Goal: Task Accomplishment & Management: Manage account settings

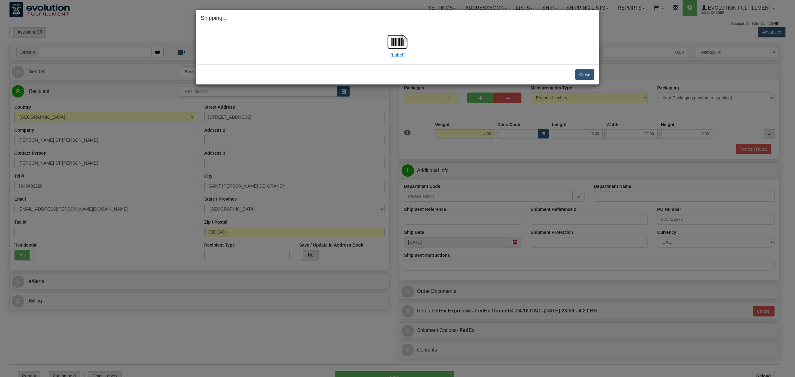
select select "QC"
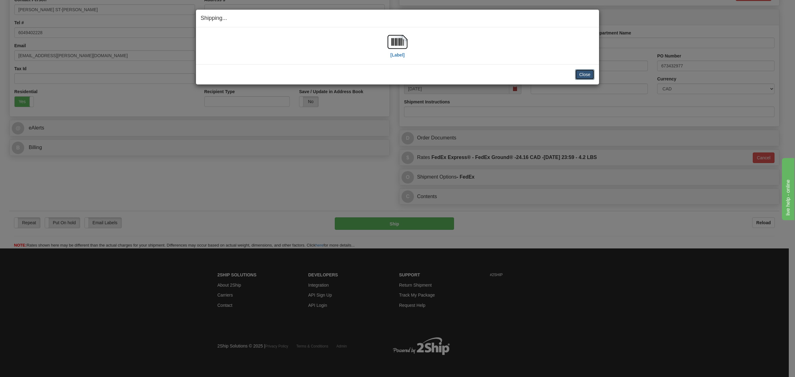
click at [576, 78] on button "Close" at bounding box center [584, 74] width 19 height 11
click at [581, 77] on button "Close" at bounding box center [584, 74] width 19 height 11
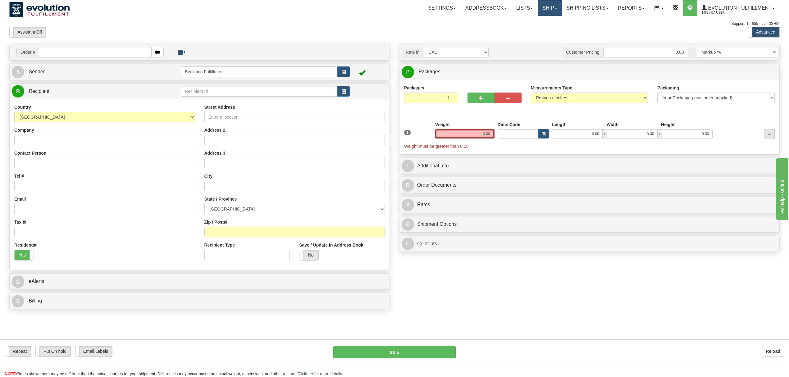
click at [550, 5] on link "Ship" at bounding box center [549, 8] width 24 height 16
click at [536, 30] on span "OnHold / Order Queue" at bounding box center [533, 29] width 44 height 5
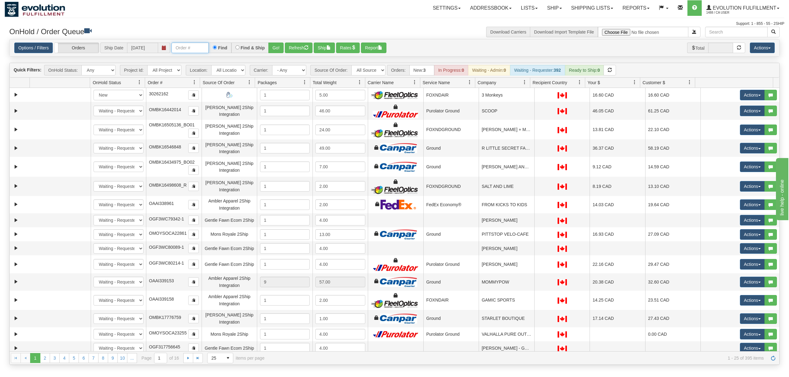
click at [186, 43] on input "text" at bounding box center [189, 48] width 37 height 11
click at [193, 47] on input "OMBK18268682 BO02" at bounding box center [189, 48] width 37 height 11
type input "OMBK18268682_BO02"
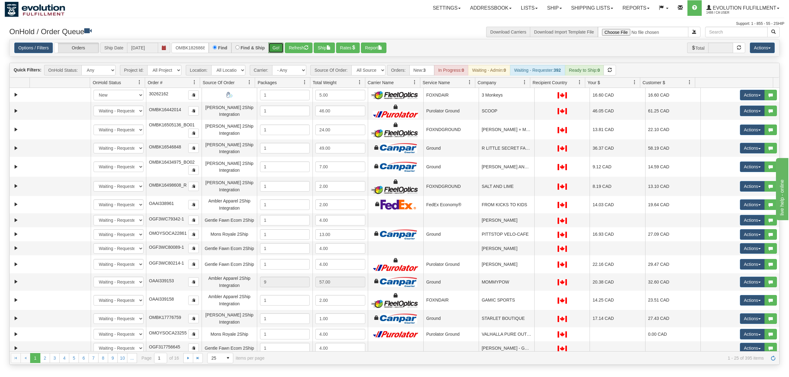
click at [276, 50] on button "Go!" at bounding box center [275, 48] width 15 height 11
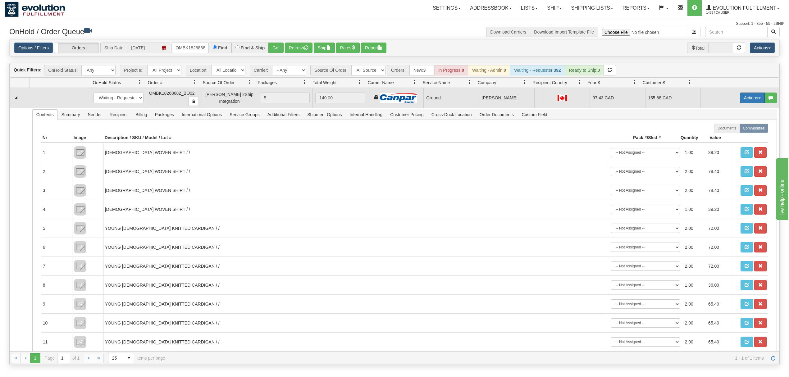
drag, startPoint x: 741, startPoint y: 95, endPoint x: 740, endPoint y: 107, distance: 12.4
click at [741, 95] on button "Actions" at bounding box center [751, 98] width 25 height 11
click at [721, 135] on span "Ship" at bounding box center [727, 133] width 13 height 5
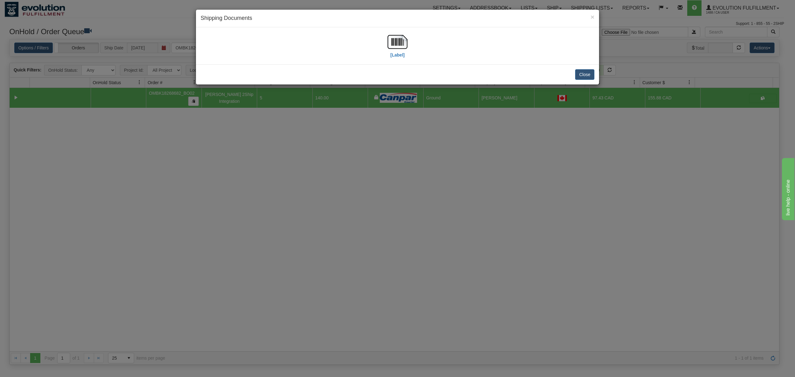
drag, startPoint x: 303, startPoint y: 205, endPoint x: 307, endPoint y: 198, distance: 7.8
click at [303, 202] on div "× Shipping Documents [Label] Close" at bounding box center [397, 188] width 795 height 377
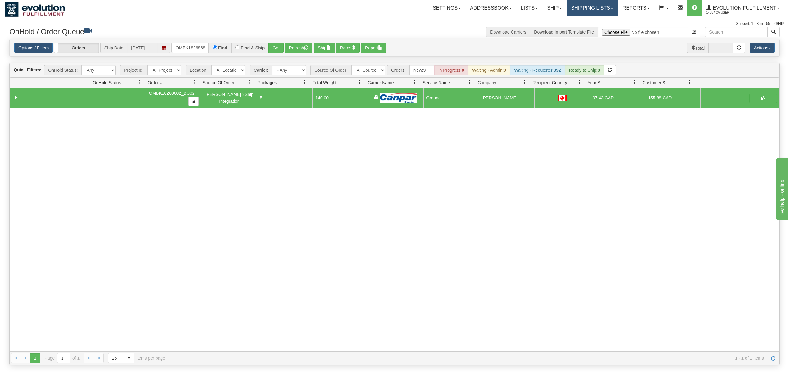
click at [573, 10] on link "Shipping lists" at bounding box center [591, 8] width 51 height 16
click at [571, 20] on span "Current Shipments" at bounding box center [581, 21] width 36 height 5
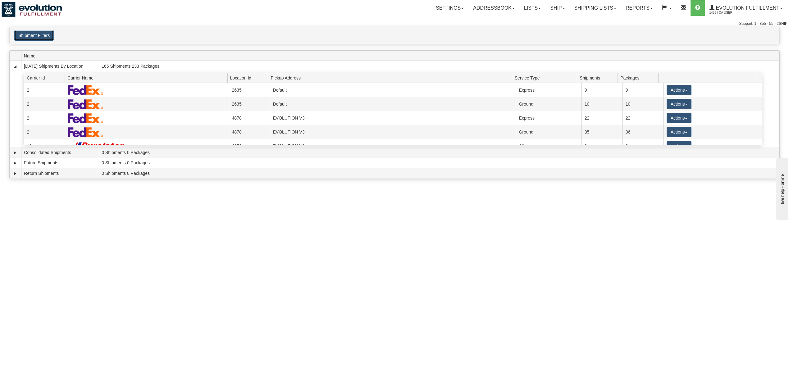
click at [35, 34] on button "Shipment Filters" at bounding box center [33, 35] width 39 height 11
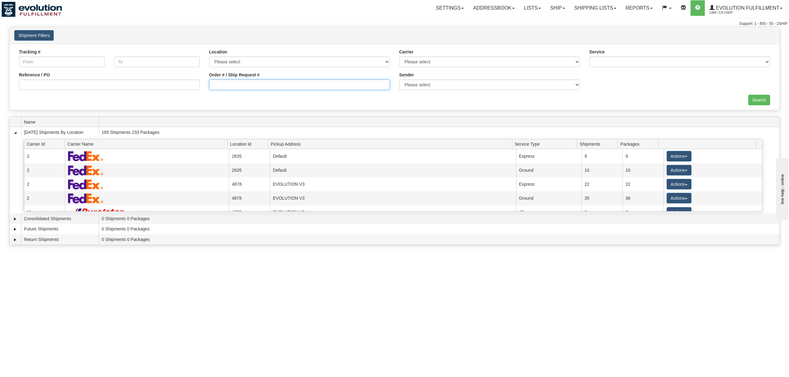
click at [275, 84] on input "Order # / Ship Request #" at bounding box center [299, 84] width 181 height 11
type input "OTOFRE1247-1"
click at [759, 103] on input "Search" at bounding box center [759, 100] width 22 height 11
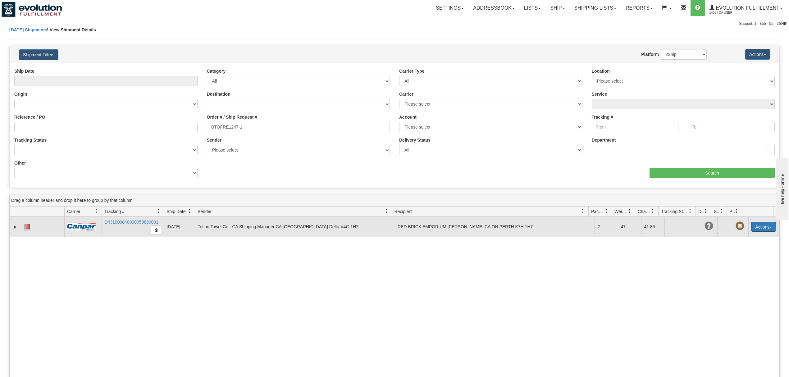
click at [762, 226] on button "Actions" at bounding box center [763, 227] width 25 height 10
click at [723, 265] on link "Delete" at bounding box center [743, 262] width 64 height 8
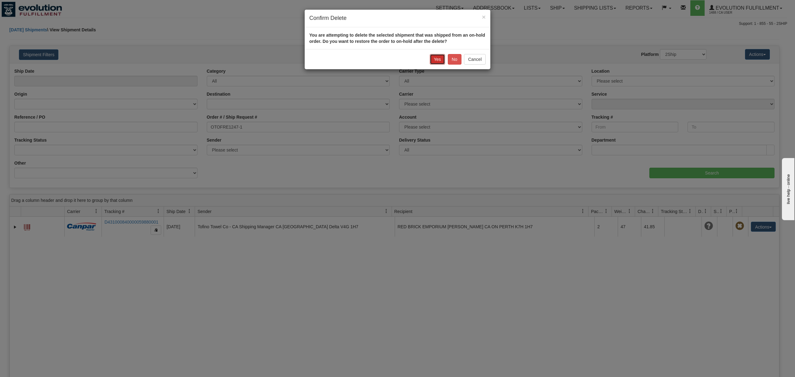
click at [439, 58] on button "Yes" at bounding box center [437, 59] width 15 height 11
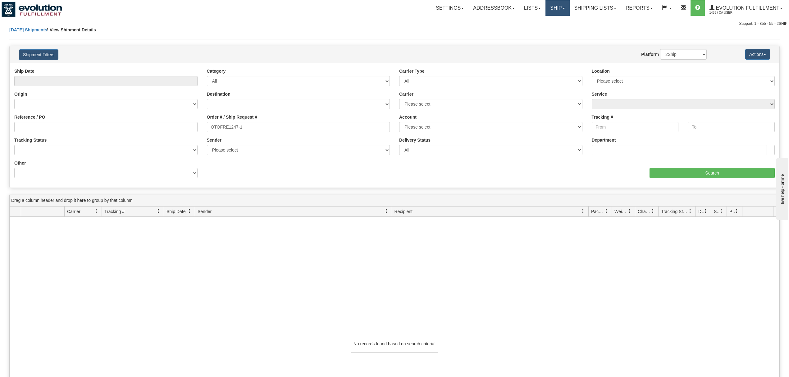
click at [551, 7] on link "Ship" at bounding box center [557, 8] width 24 height 16
click at [528, 19] on span "Ship Screen" at bounding box center [531, 21] width 24 height 5
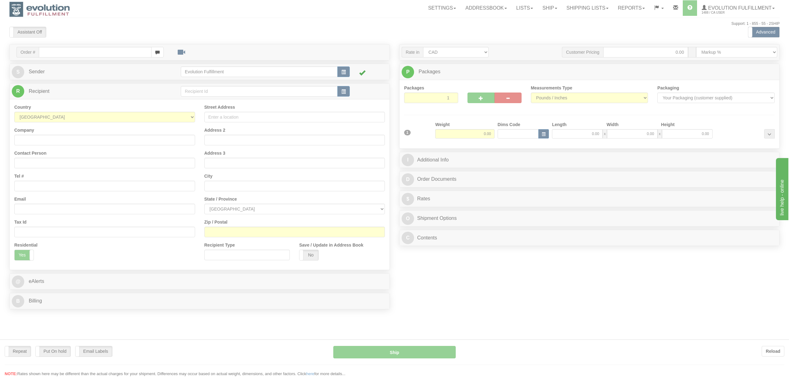
click at [547, 8] on div at bounding box center [394, 188] width 789 height 377
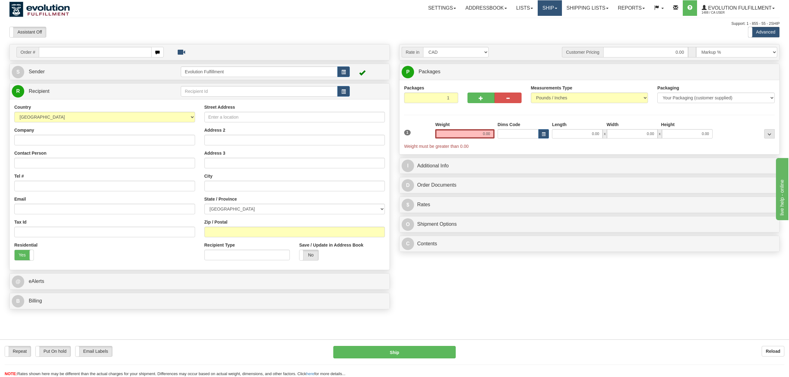
click at [547, 8] on link "Ship" at bounding box center [549, 8] width 24 height 16
click at [539, 26] on link "OnHold / Order Queue" at bounding box center [533, 30] width 56 height 8
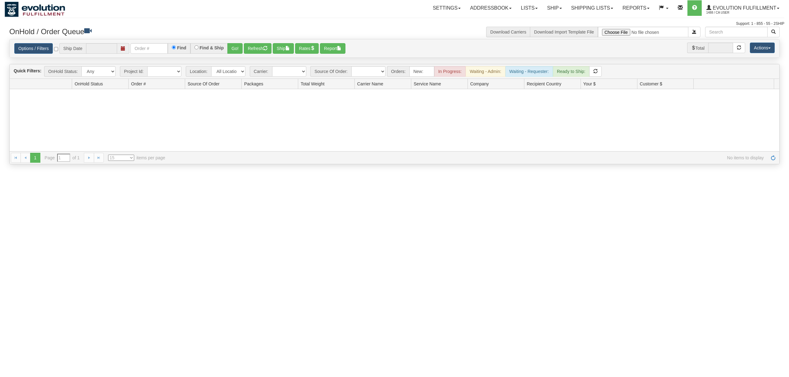
type input "[DATE]"
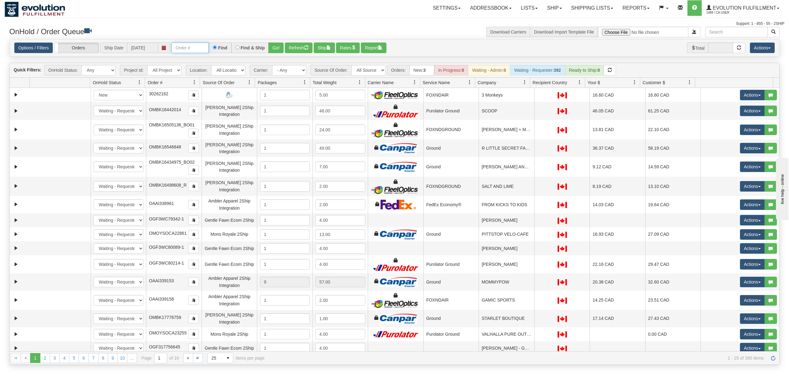
click at [196, 47] on input "text" at bounding box center [189, 48] width 37 height 11
click at [275, 44] on button "Go!" at bounding box center [275, 48] width 15 height 11
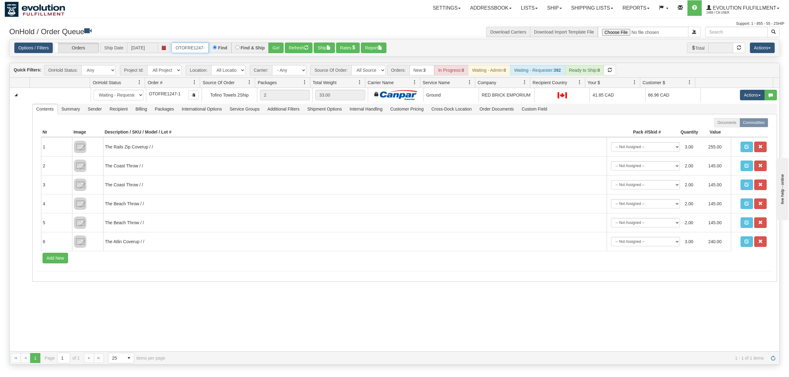
click at [190, 46] on input "OTOFRE1247-1" at bounding box center [189, 48] width 37 height 11
click at [190, 49] on input "OMBK18268682 BO02" at bounding box center [189, 48] width 37 height 11
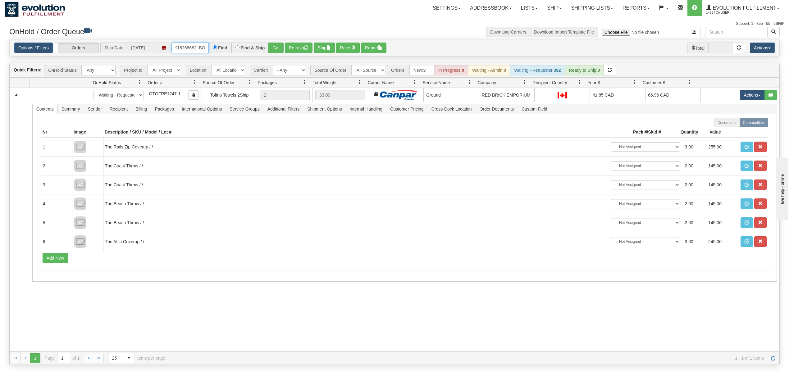
type input "OMBK18268682_BO02"
click at [269, 52] on div "Find & Ship" at bounding box center [250, 48] width 38 height 11
click at [273, 50] on button "Go!" at bounding box center [275, 48] width 15 height 11
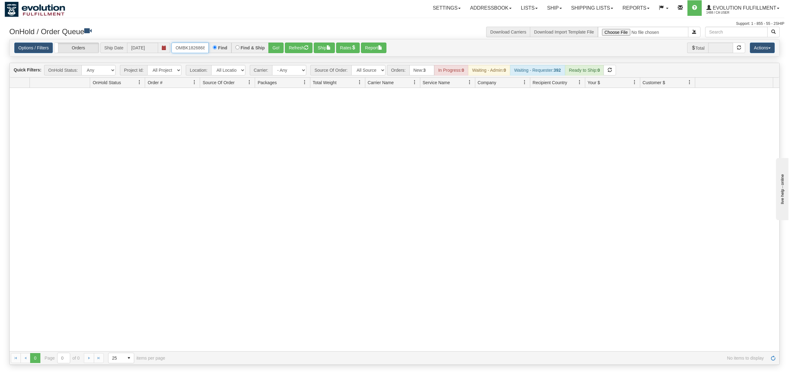
scroll to position [0, 16]
drag, startPoint x: 176, startPoint y: 49, endPoint x: 242, endPoint y: 48, distance: 66.7
click at [242, 48] on div "OMBK18268682_BO02 Find Find & Ship Go!" at bounding box center [227, 48] width 112 height 11
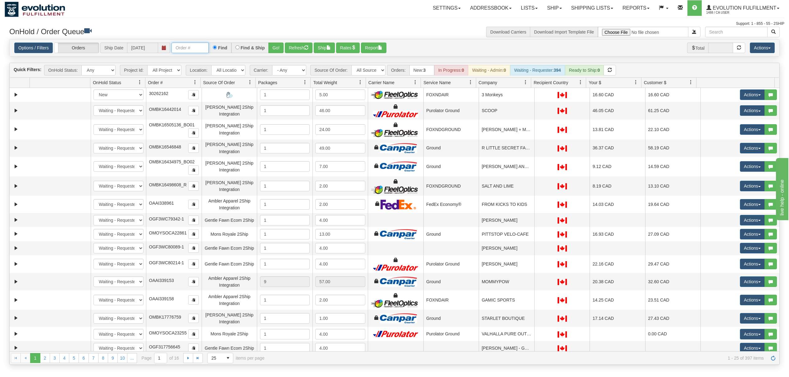
click at [195, 47] on input "text" at bounding box center [189, 48] width 37 height 11
click at [277, 48] on button "Go!" at bounding box center [275, 48] width 15 height 11
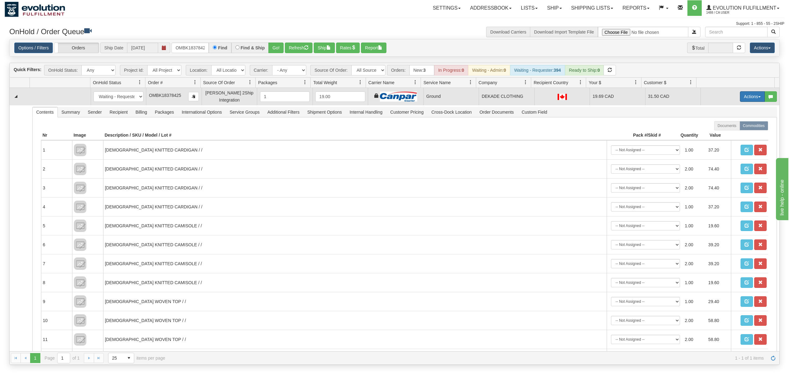
click at [591, 100] on button "Actions" at bounding box center [751, 96] width 25 height 11
click at [591, 131] on span "Ship" at bounding box center [727, 132] width 13 height 5
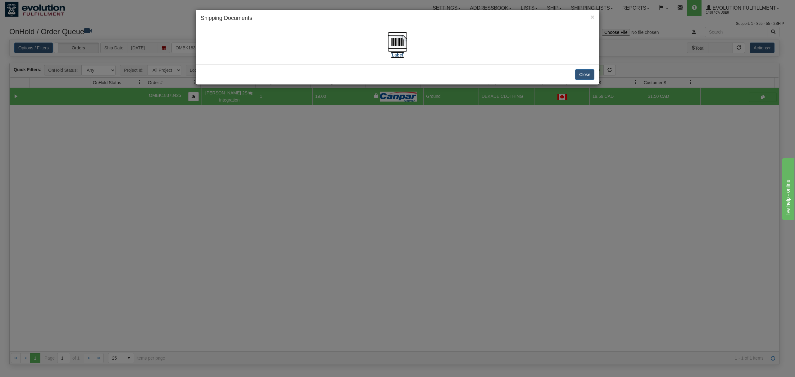
click at [399, 44] on img at bounding box center [397, 42] width 20 height 20
click at [585, 75] on button "Close" at bounding box center [584, 74] width 19 height 11
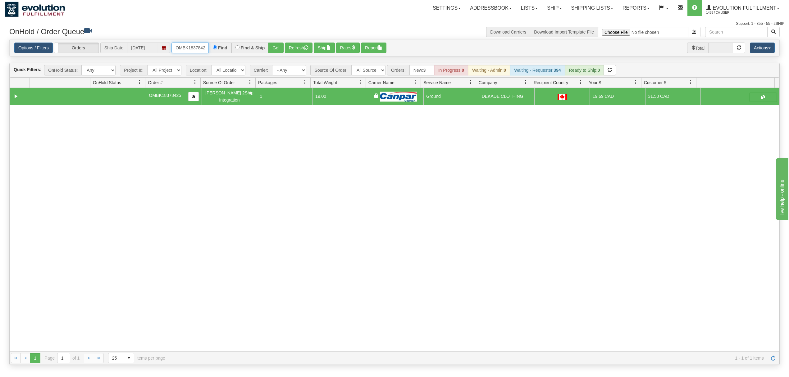
click at [193, 51] on input "OMBK18378425" at bounding box center [189, 48] width 37 height 11
click at [276, 44] on button "Go!" at bounding box center [275, 48] width 15 height 11
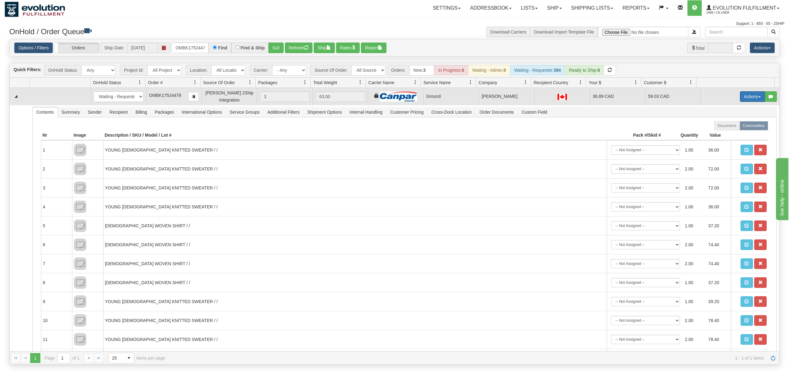
click at [591, 98] on button "Actions" at bounding box center [751, 96] width 25 height 11
click at [591, 133] on span "Ship" at bounding box center [727, 132] width 13 height 5
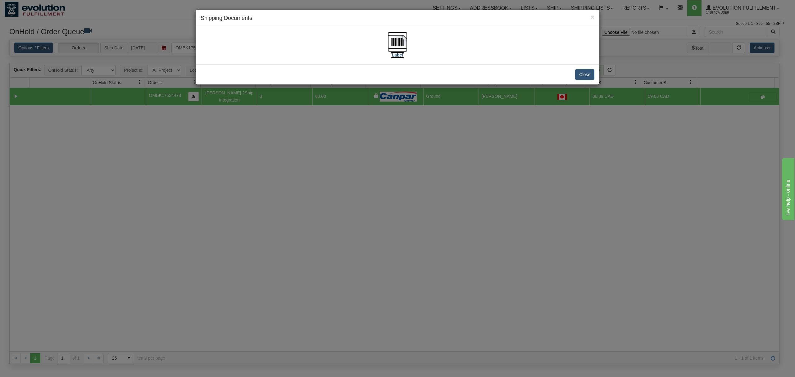
click at [403, 47] on img at bounding box center [397, 42] width 20 height 20
click at [588, 72] on button "Close" at bounding box center [584, 74] width 19 height 11
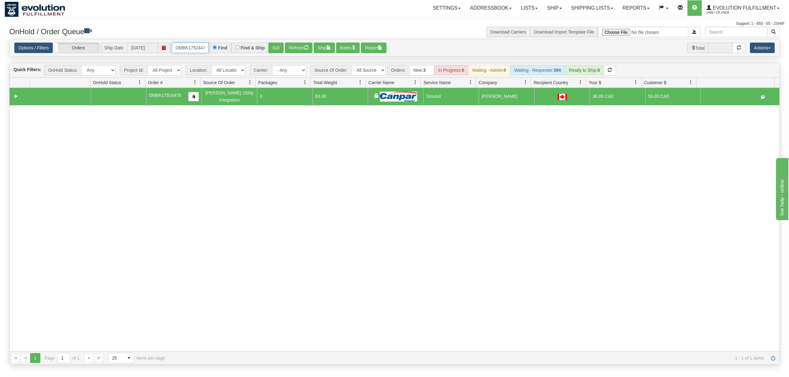
click at [188, 43] on input "OMBK17524478" at bounding box center [189, 48] width 37 height 11
click at [200, 48] on input "OMBK17276067 BO03" at bounding box center [189, 48] width 37 height 11
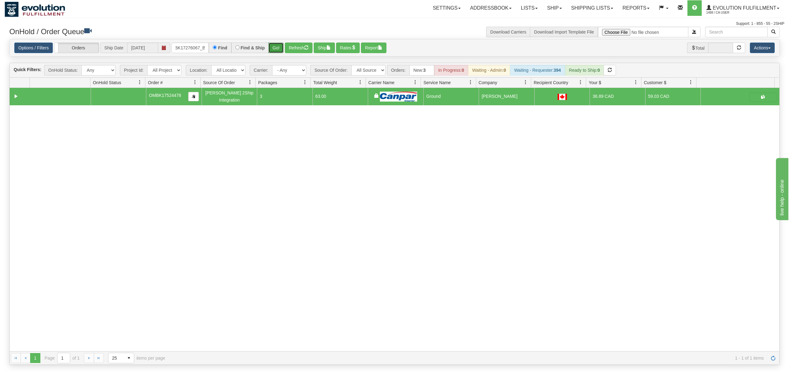
click at [281, 49] on button "Go!" at bounding box center [275, 48] width 15 height 11
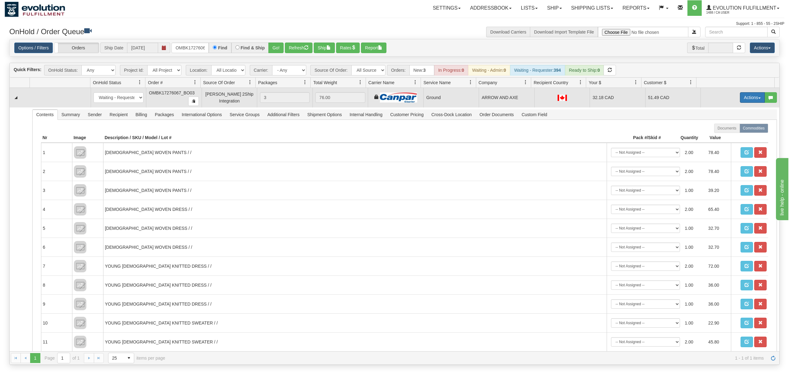
click at [591, 101] on button "Actions" at bounding box center [751, 97] width 25 height 11
click at [591, 134] on span "Ship" at bounding box center [727, 133] width 13 height 5
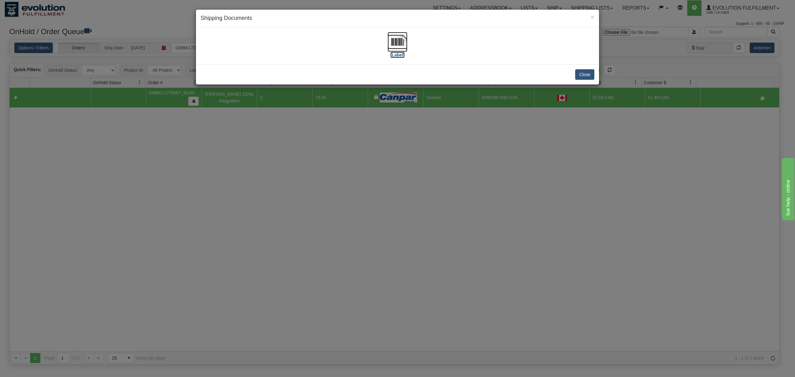
click at [394, 40] on img at bounding box center [397, 42] width 20 height 20
click at [585, 70] on button "Close" at bounding box center [584, 74] width 19 height 11
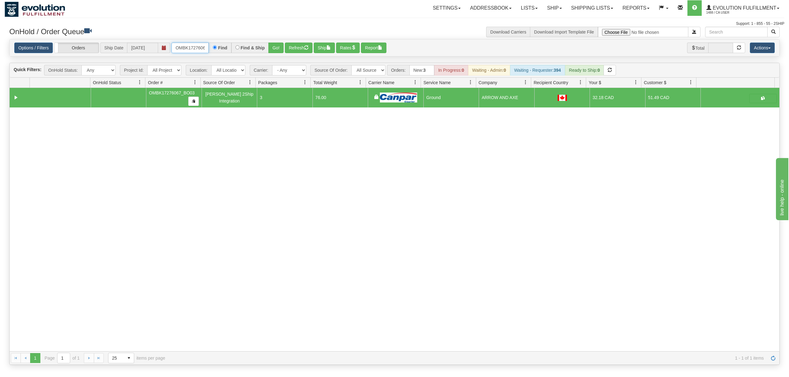
click at [181, 46] on input "OMBK17276067_BO03" at bounding box center [189, 48] width 37 height 11
click at [181, 47] on input "OMBK17276067_BO03" at bounding box center [189, 48] width 37 height 11
paste input "8268682_BO02"
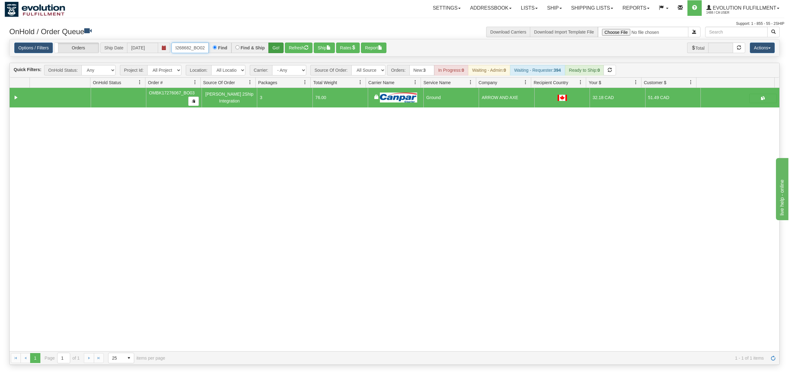
type input "OMBK18268682_BO02"
click at [276, 45] on button "Go!" at bounding box center [275, 48] width 15 height 11
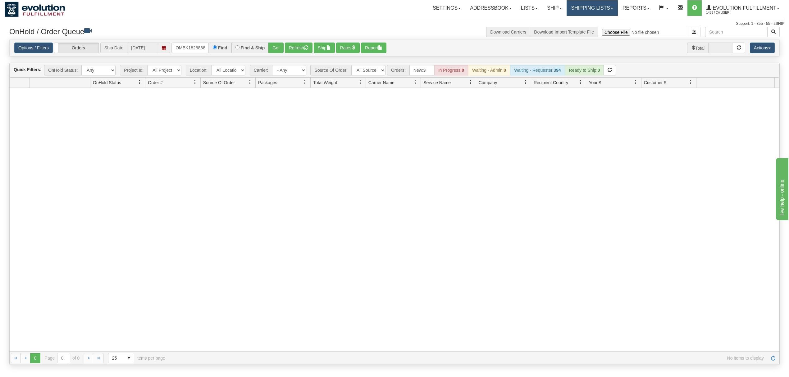
click at [591, 15] on link "Shipping lists" at bounding box center [591, 8] width 51 height 16
click at [582, 22] on span "Current Shipments" at bounding box center [581, 21] width 36 height 5
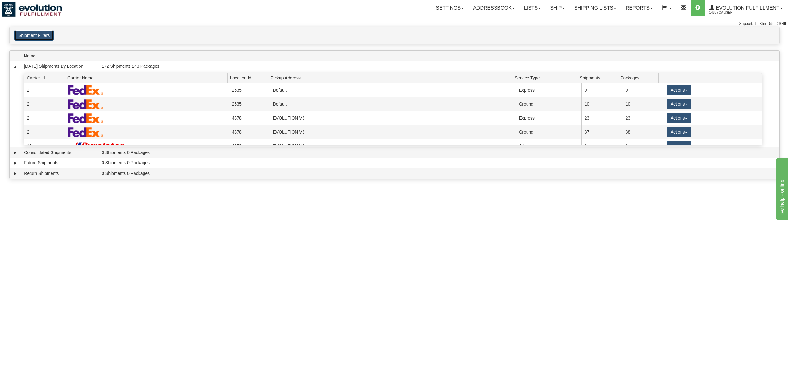
click at [48, 35] on button "Shipment Filters" at bounding box center [33, 35] width 39 height 11
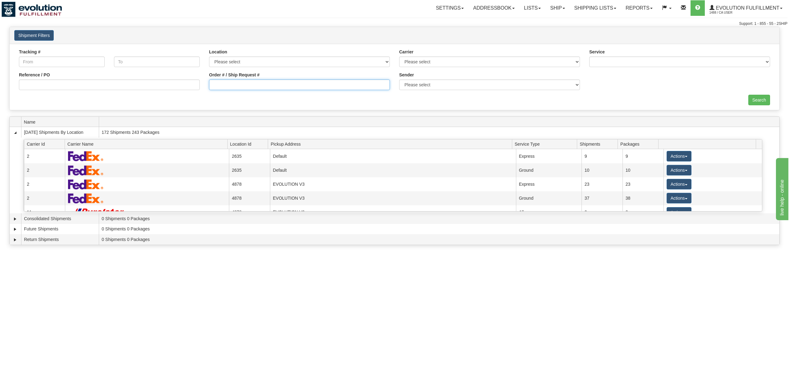
click at [261, 86] on input "Order # / Ship Request #" at bounding box center [299, 84] width 181 height 11
paste input "OMBK18268682_BO02"
type input "OMBK18268682_BO02"
click at [766, 100] on input "Search" at bounding box center [759, 100] width 22 height 11
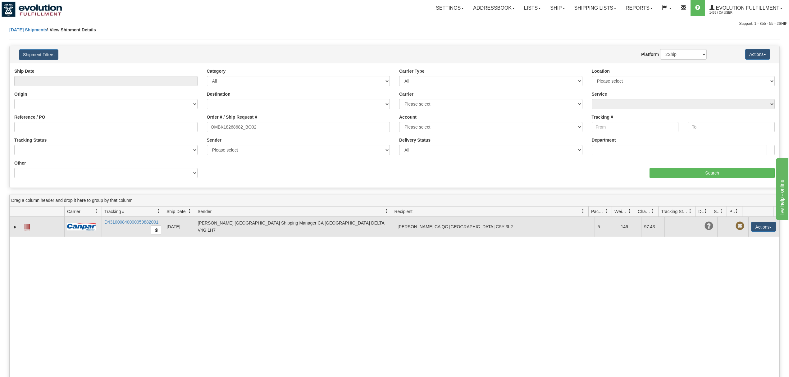
click at [28, 229] on span at bounding box center [27, 227] width 6 height 6
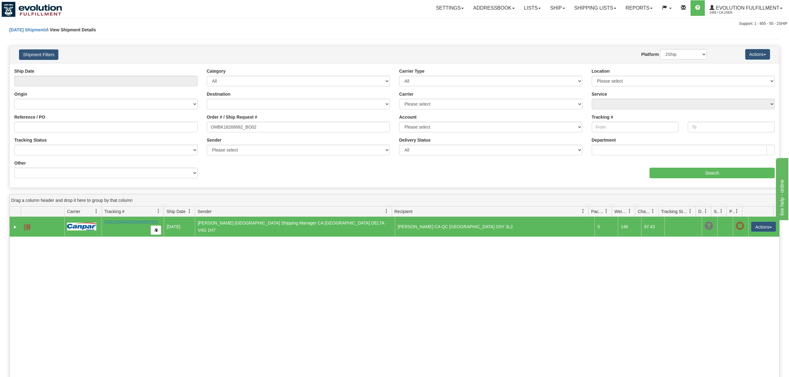
click at [25, 230] on span at bounding box center [27, 227] width 6 height 6
click at [562, 9] on link "Ship" at bounding box center [557, 8] width 24 height 16
click at [535, 28] on span "OnHold / Order Queue" at bounding box center [541, 29] width 44 height 5
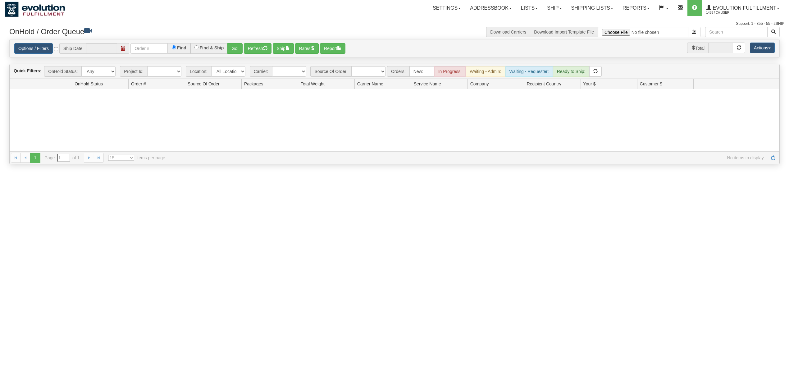
type input "[DATE]"
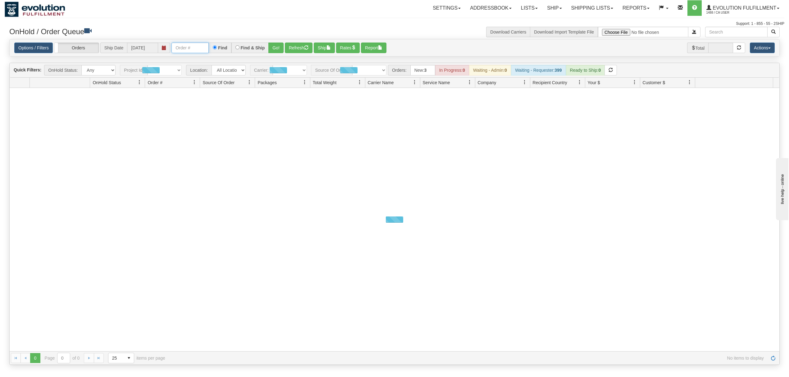
drag, startPoint x: 179, startPoint y: 50, endPoint x: 192, endPoint y: 51, distance: 13.7
click at [179, 50] on input "text" at bounding box center [189, 48] width 37 height 11
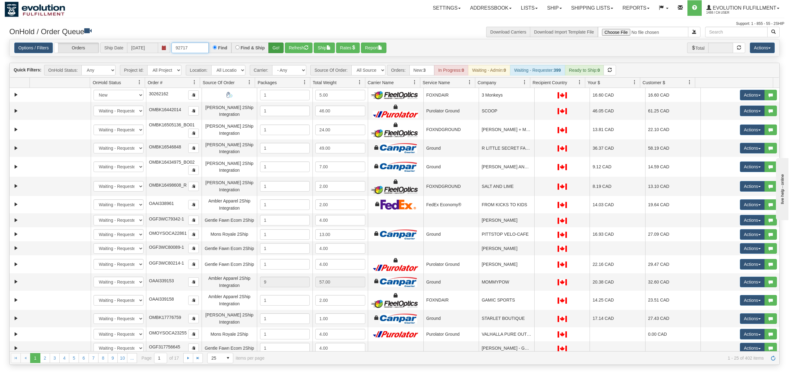
type input "92717"
click at [276, 49] on button "Go!" at bounding box center [275, 48] width 15 height 11
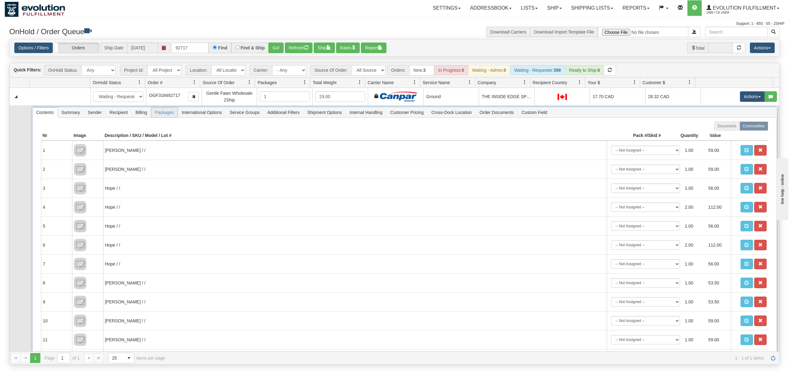
click at [156, 115] on span "Packages" at bounding box center [164, 112] width 26 height 10
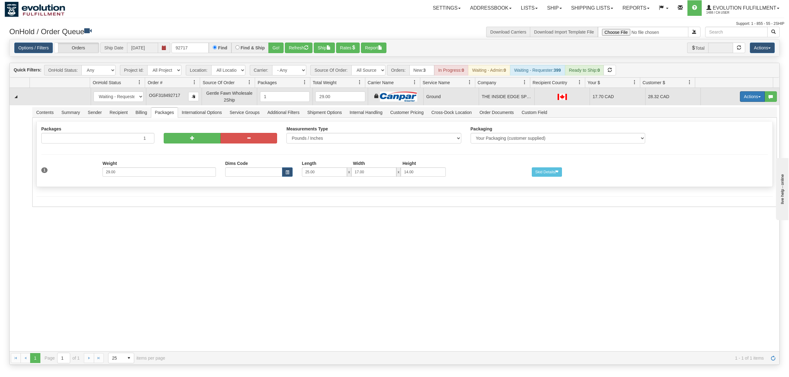
click at [746, 100] on button "Actions" at bounding box center [751, 96] width 25 height 11
click at [721, 135] on span "Ship" at bounding box center [727, 132] width 13 height 5
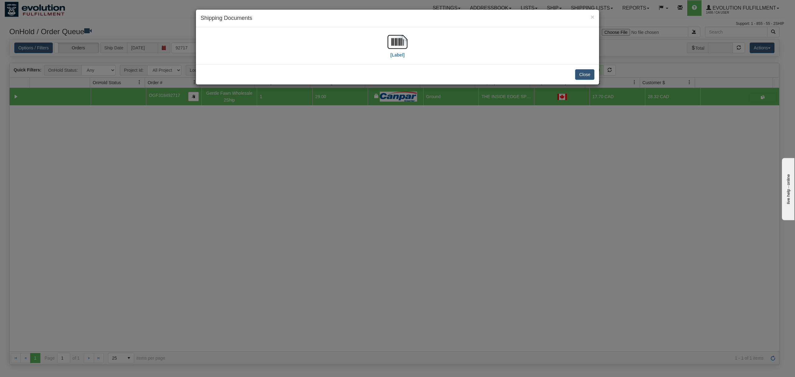
click at [381, 42] on div "[Label]" at bounding box center [398, 46] width 394 height 28
click at [398, 40] on img at bounding box center [397, 42] width 20 height 20
click at [589, 75] on button "Close" at bounding box center [584, 74] width 19 height 11
